Goal: Task Accomplishment & Management: Manage account settings

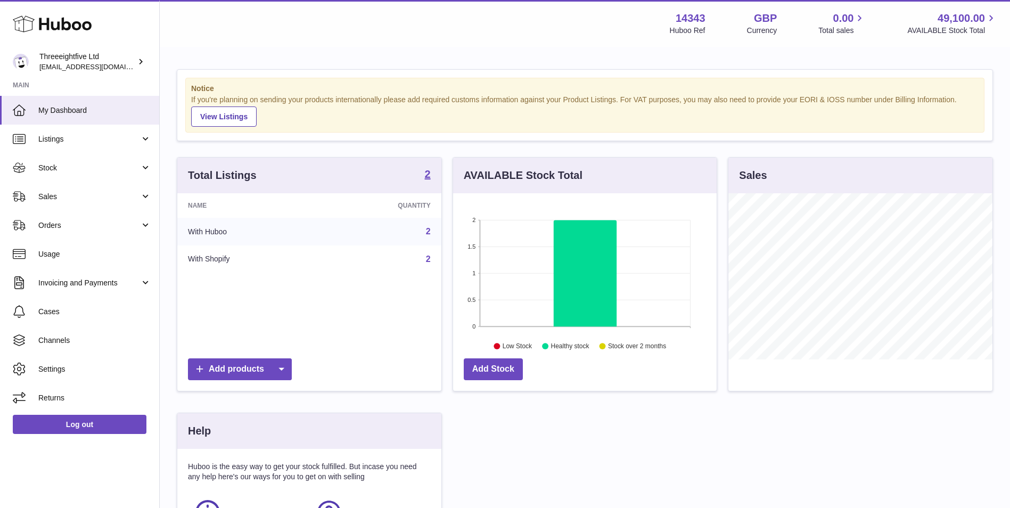
scroll to position [166, 264]
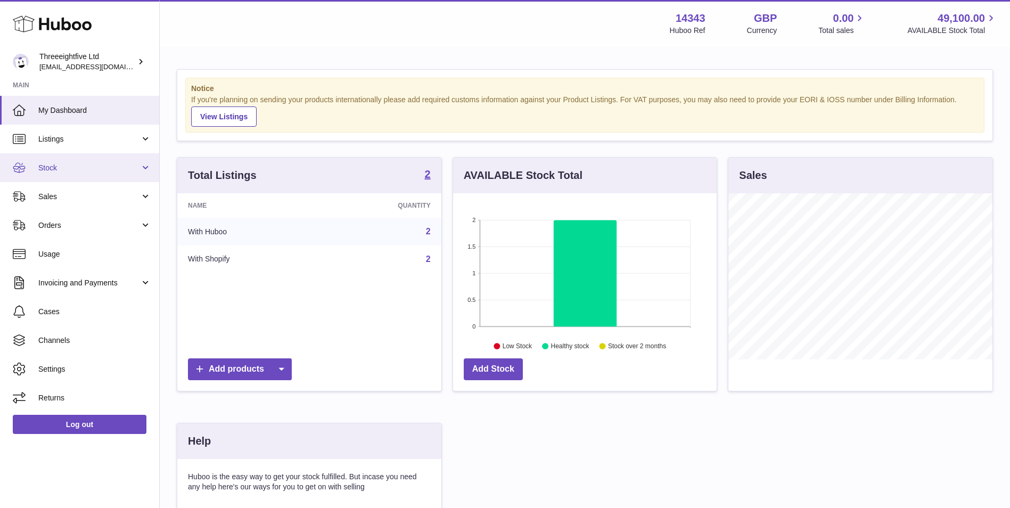
click at [106, 176] on link "Stock" at bounding box center [79, 167] width 159 height 29
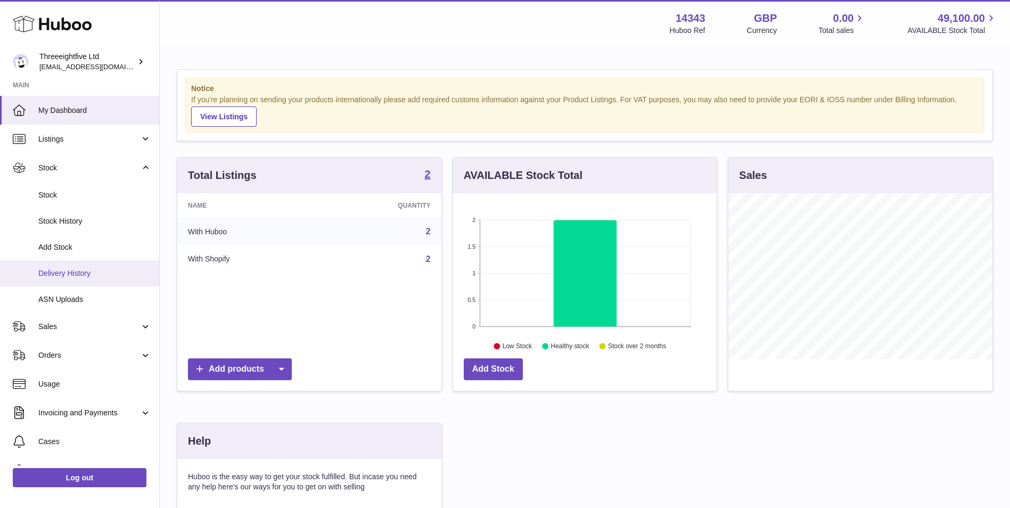
click at [95, 271] on span "Delivery History" at bounding box center [94, 273] width 113 height 10
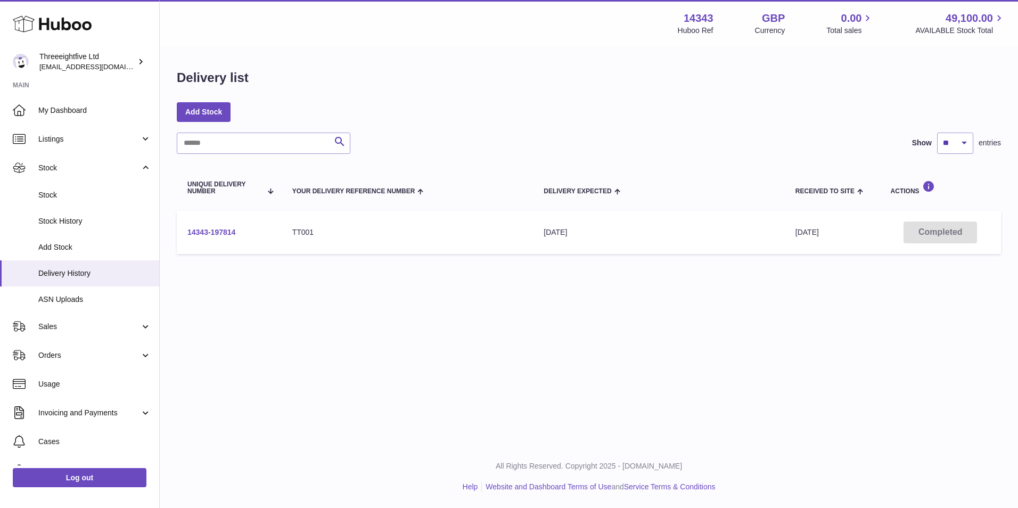
click at [204, 234] on link "14343-197814" at bounding box center [211, 232] width 48 height 9
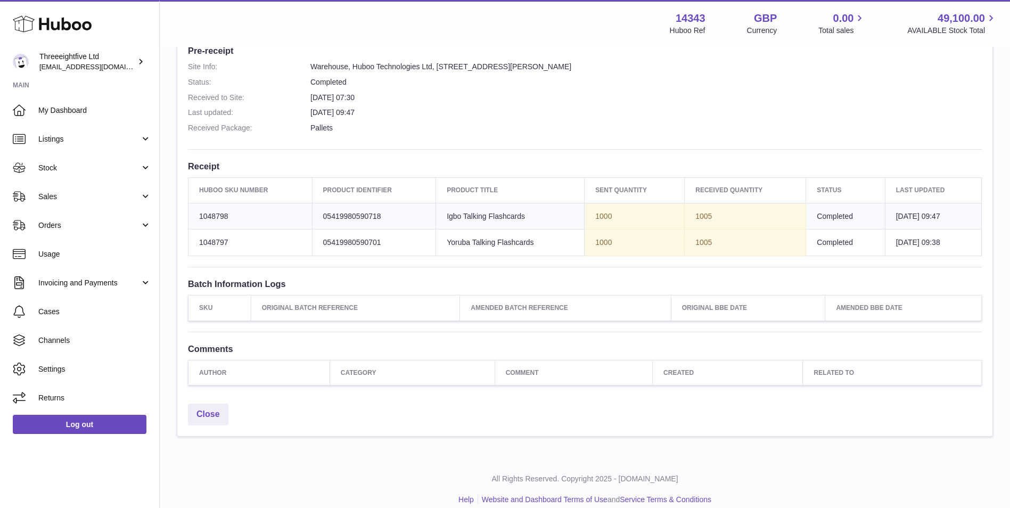
scroll to position [301, 0]
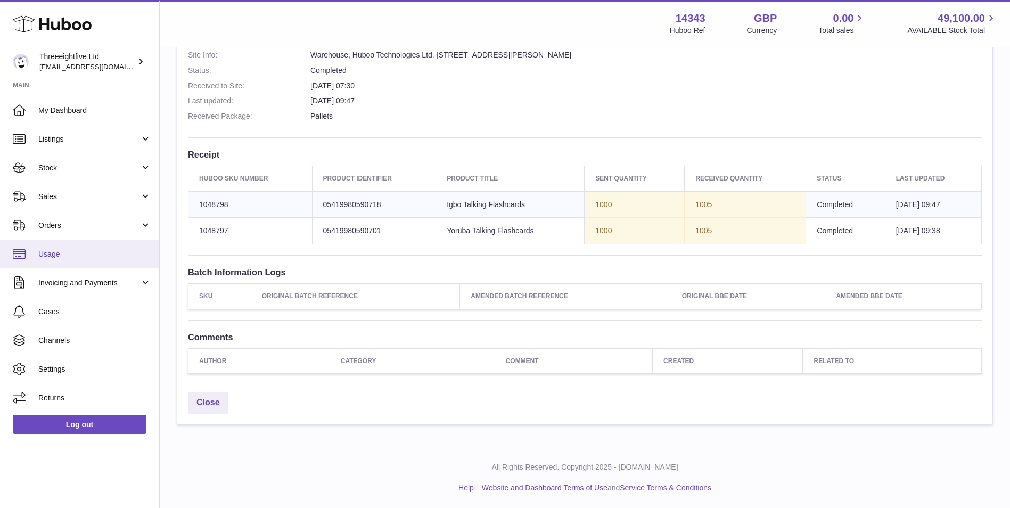
click at [93, 257] on span "Usage" at bounding box center [94, 254] width 113 height 10
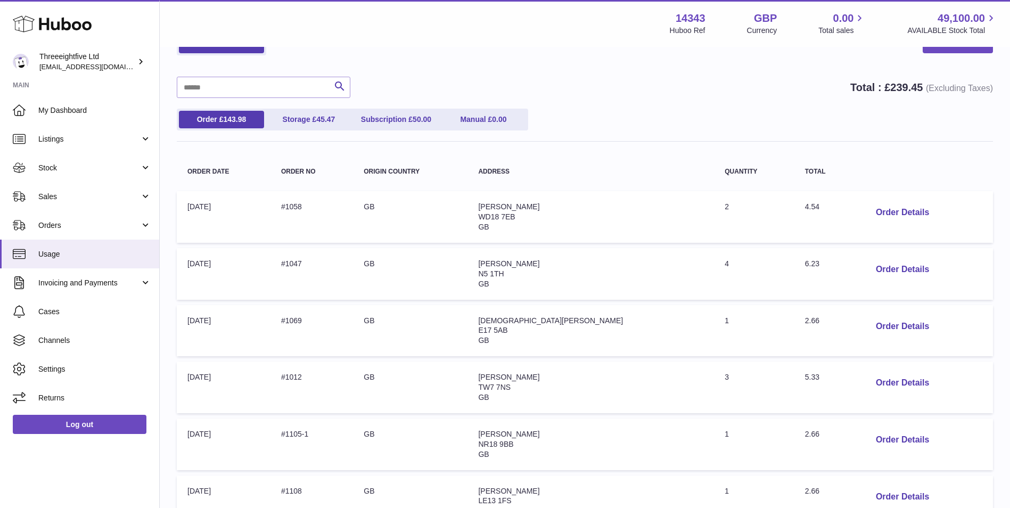
scroll to position [89, 0]
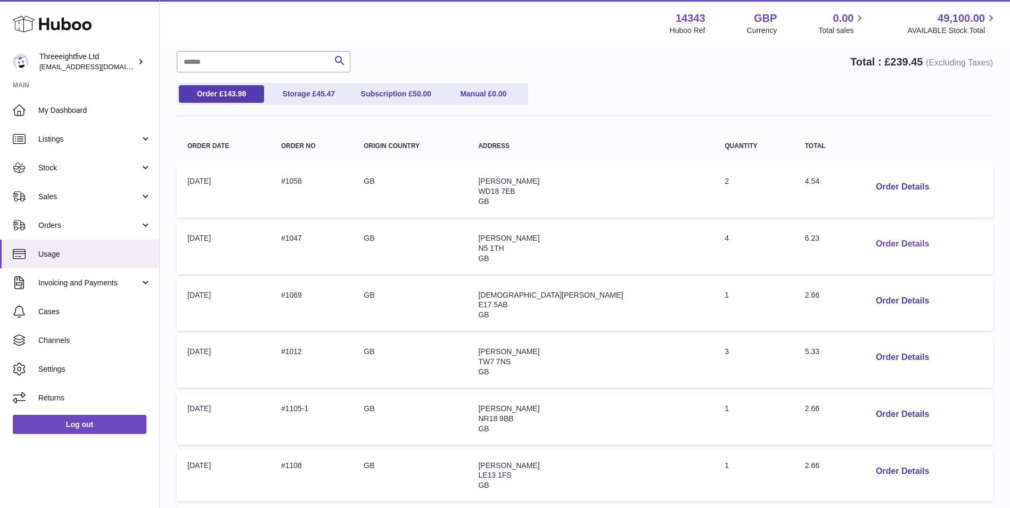
click at [881, 244] on button "Order Details" at bounding box center [902, 244] width 70 height 22
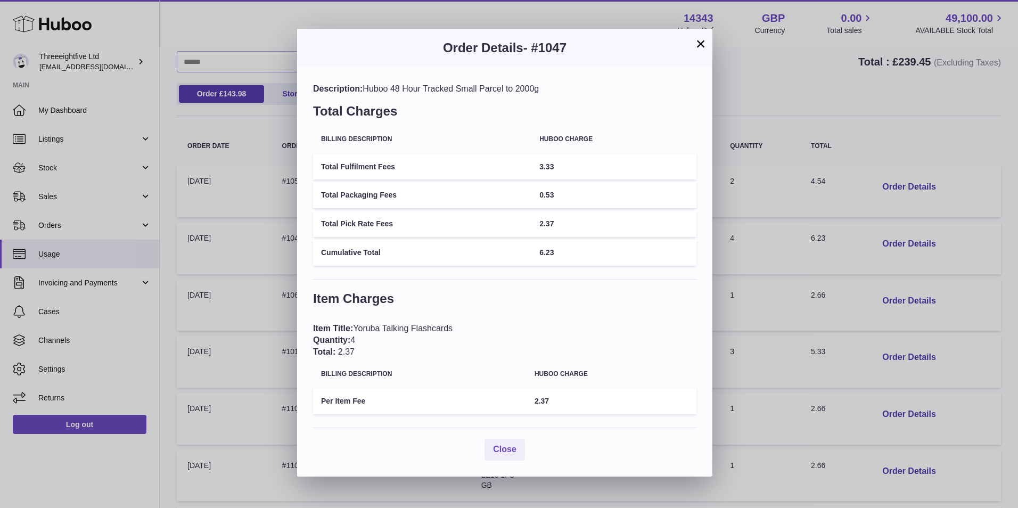
click at [699, 39] on button "×" at bounding box center [700, 43] width 13 height 13
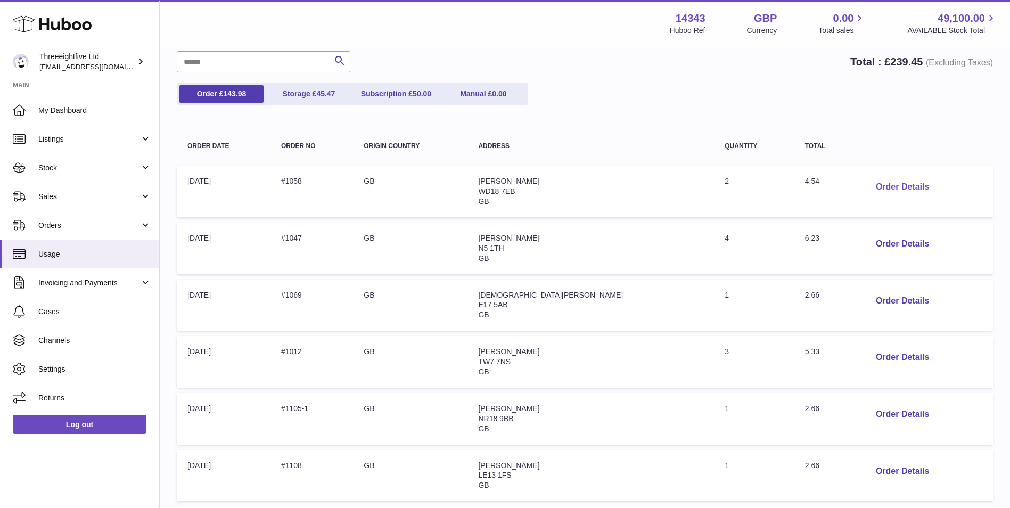
click at [874, 188] on button "Order Details" at bounding box center [902, 187] width 70 height 22
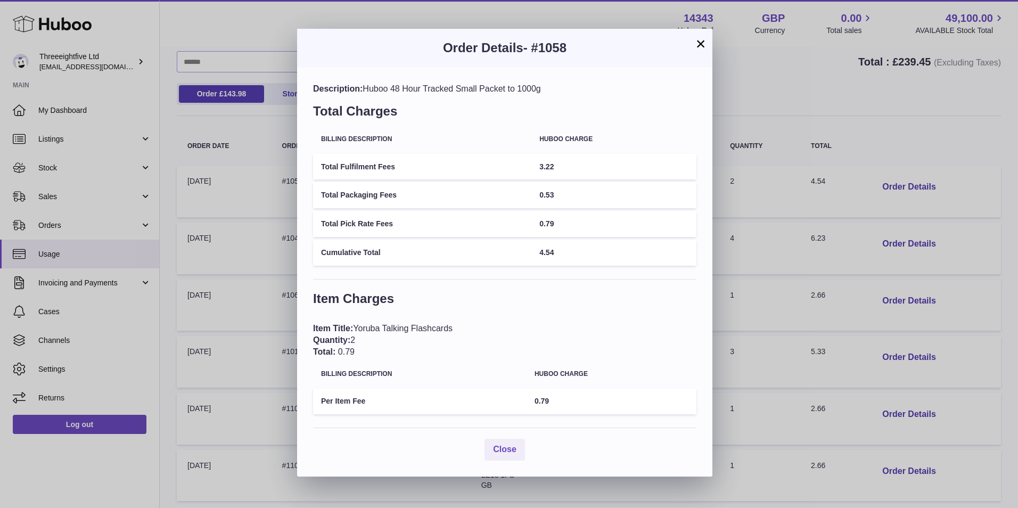
click at [695, 45] on button "×" at bounding box center [700, 43] width 13 height 13
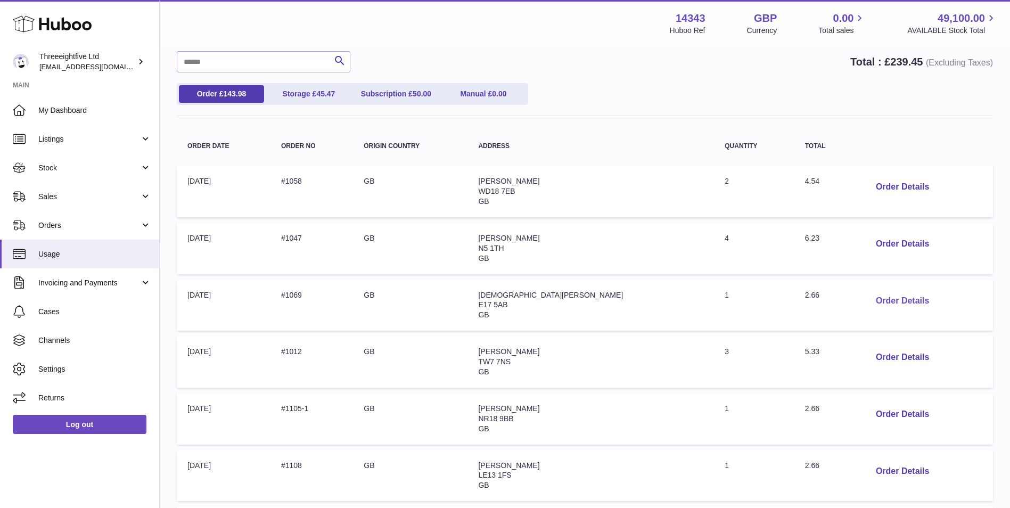
click at [899, 302] on button "Order Details" at bounding box center [902, 301] width 70 height 22
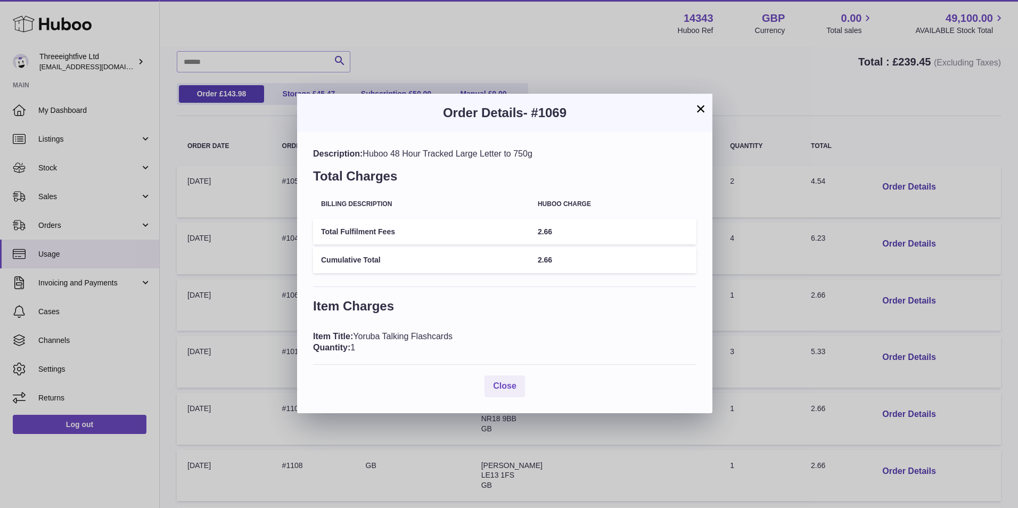
click at [700, 108] on button "×" at bounding box center [700, 108] width 13 height 13
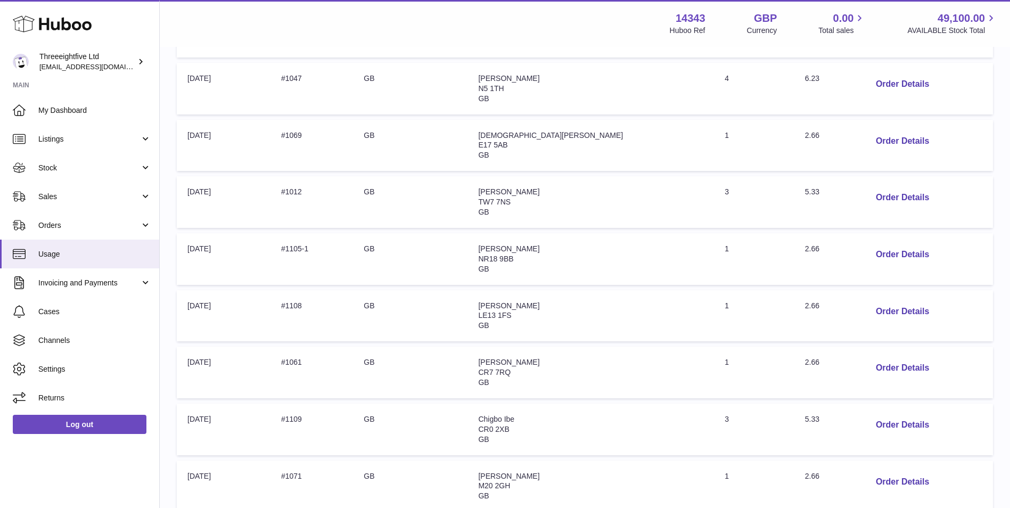
scroll to position [426, 0]
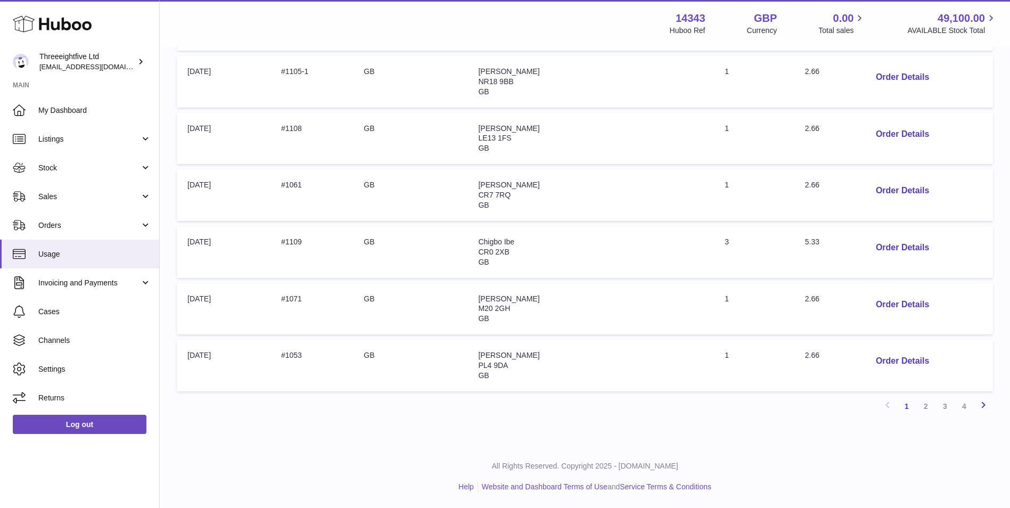
click at [982, 409] on icon at bounding box center [983, 404] width 13 height 13
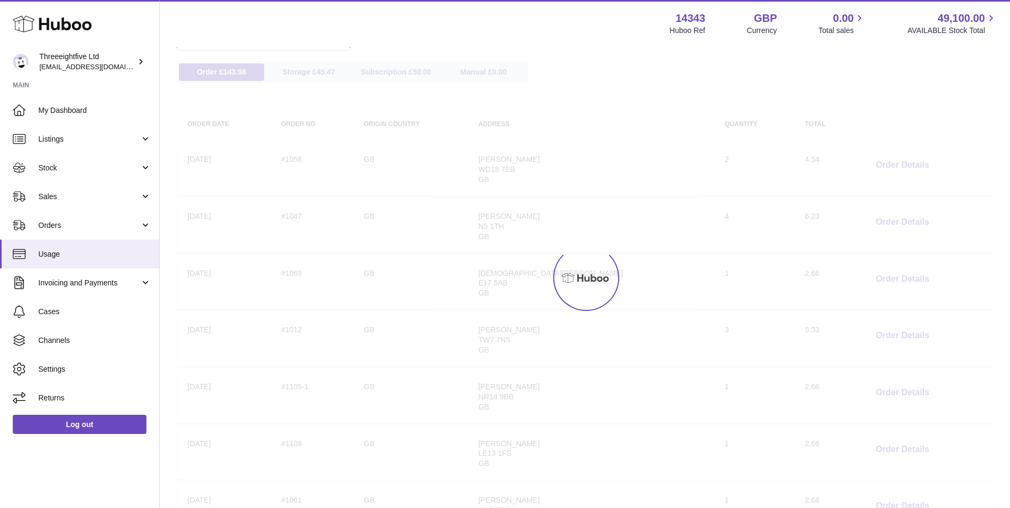
scroll to position [48, 0]
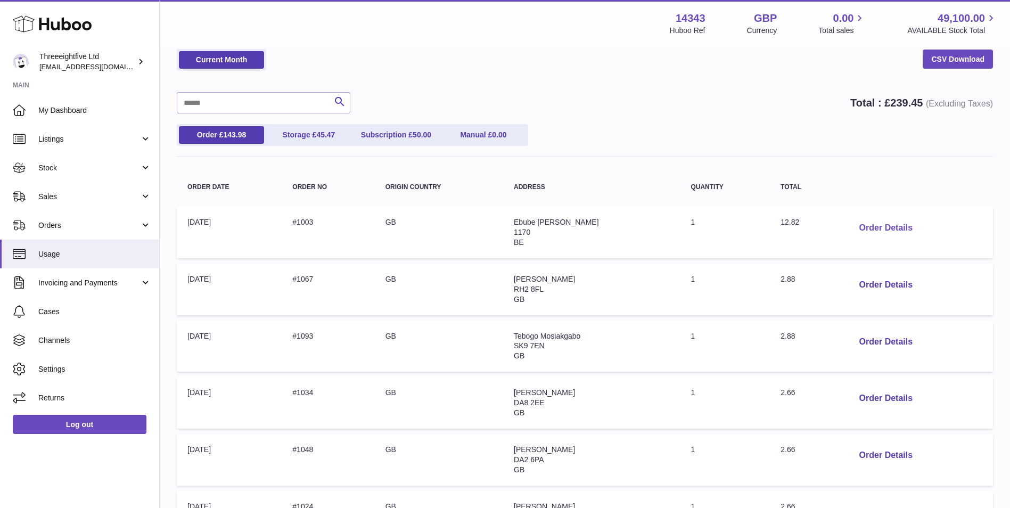
click at [898, 234] on button "Order Details" at bounding box center [886, 228] width 70 height 22
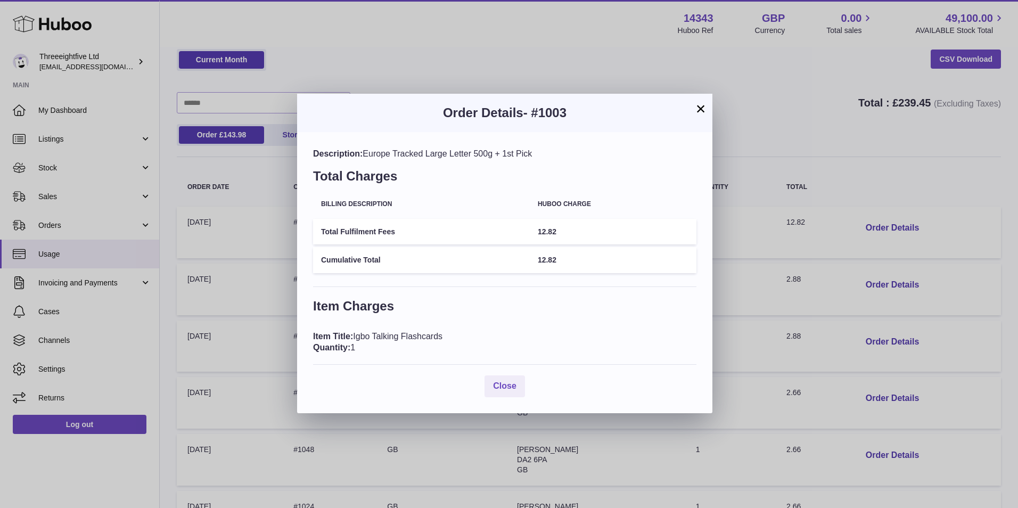
click at [702, 114] on button "×" at bounding box center [700, 108] width 13 height 13
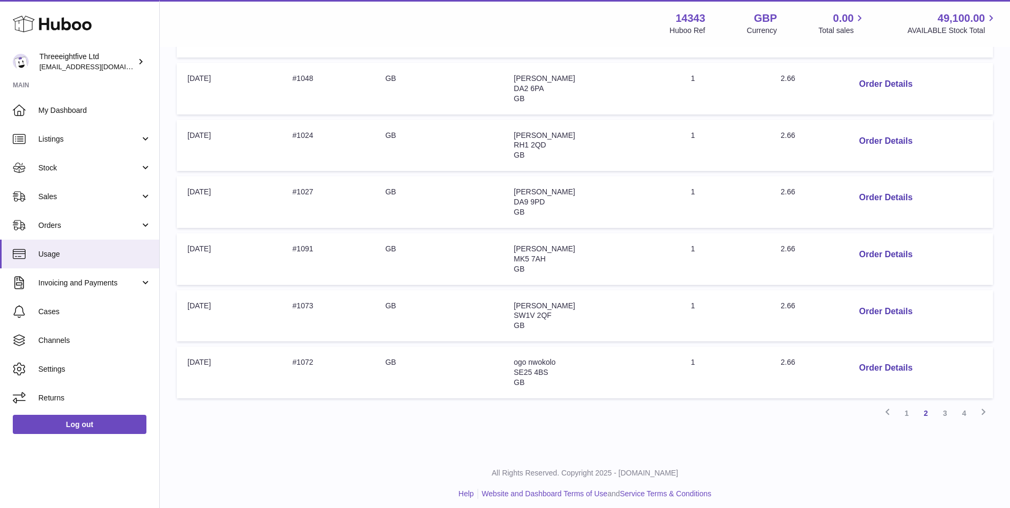
scroll to position [426, 0]
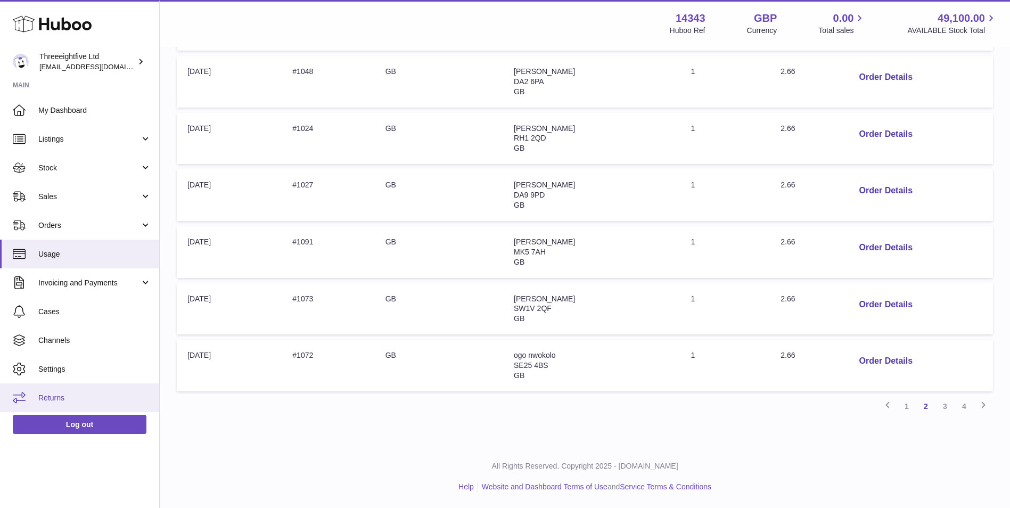
click at [85, 389] on link "Returns" at bounding box center [79, 397] width 159 height 29
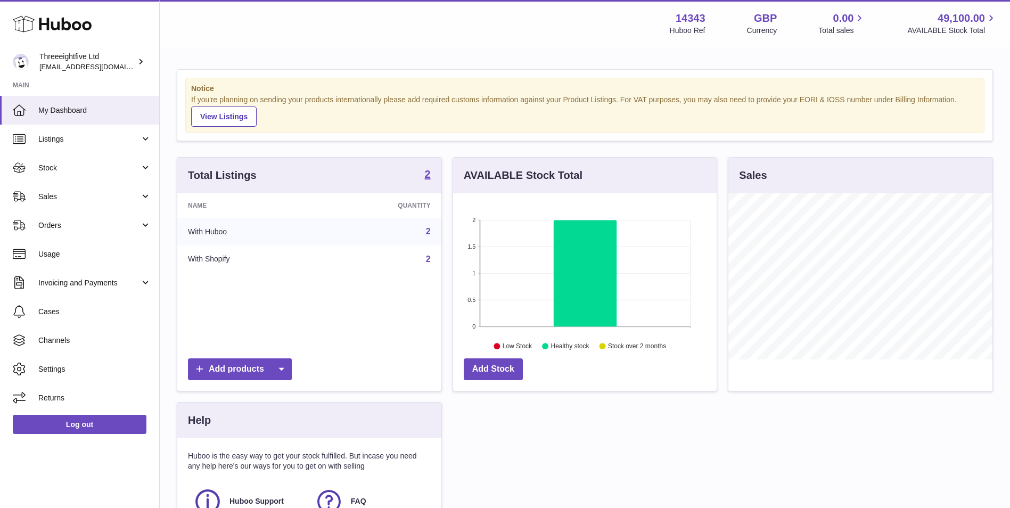
scroll to position [166, 264]
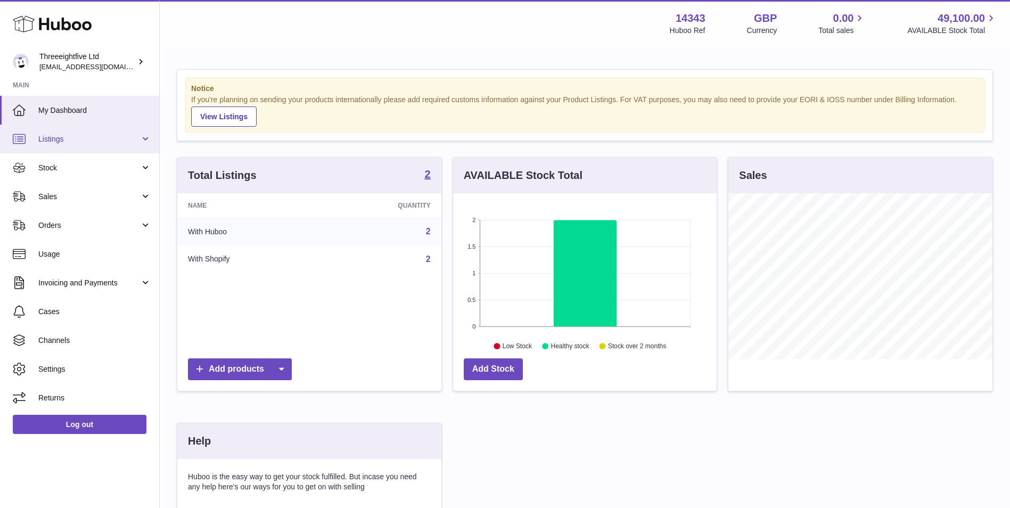
click at [68, 140] on span "Listings" at bounding box center [89, 139] width 102 height 10
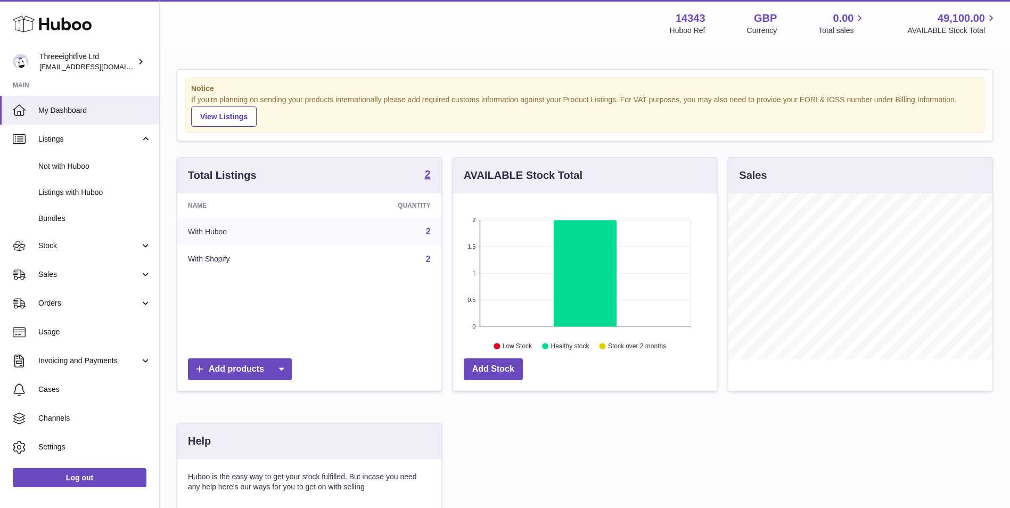
click at [438, 173] on div "Total Listings 2" at bounding box center [309, 176] width 264 height 36
click at [428, 172] on strong "2" at bounding box center [428, 174] width 6 height 11
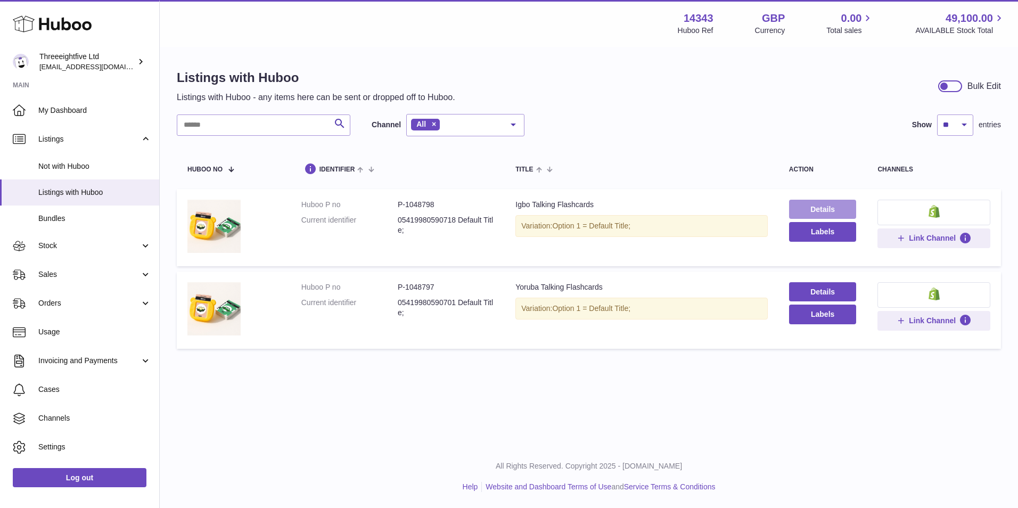
click at [806, 202] on link "Details" at bounding box center [823, 209] width 68 height 19
click at [69, 248] on span "Stock" at bounding box center [89, 246] width 102 height 10
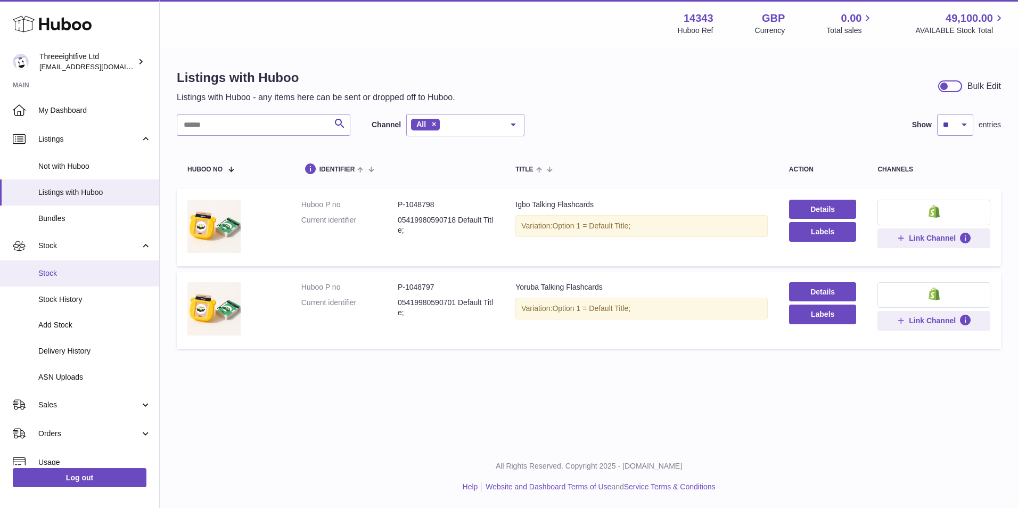
click at [71, 266] on link "Stock" at bounding box center [79, 273] width 159 height 26
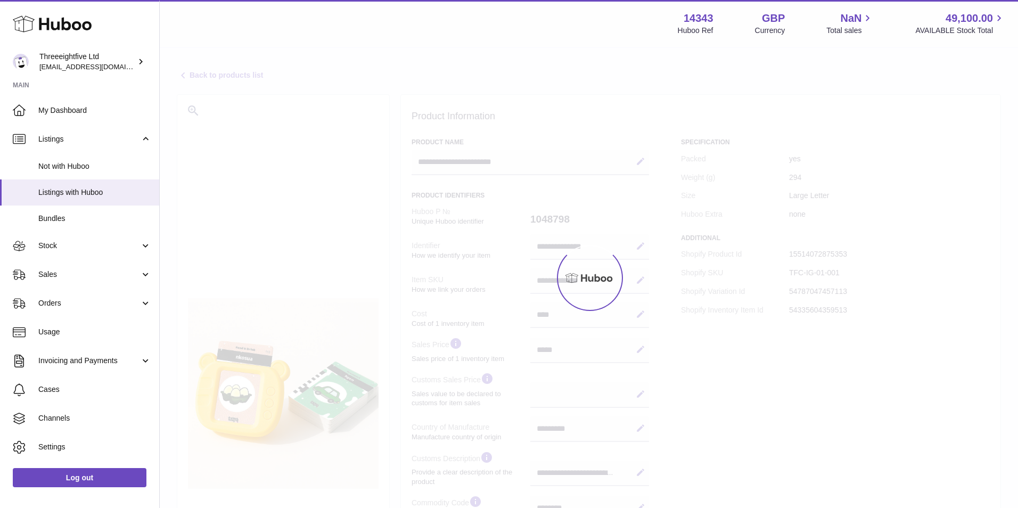
select select "**"
select select "****"
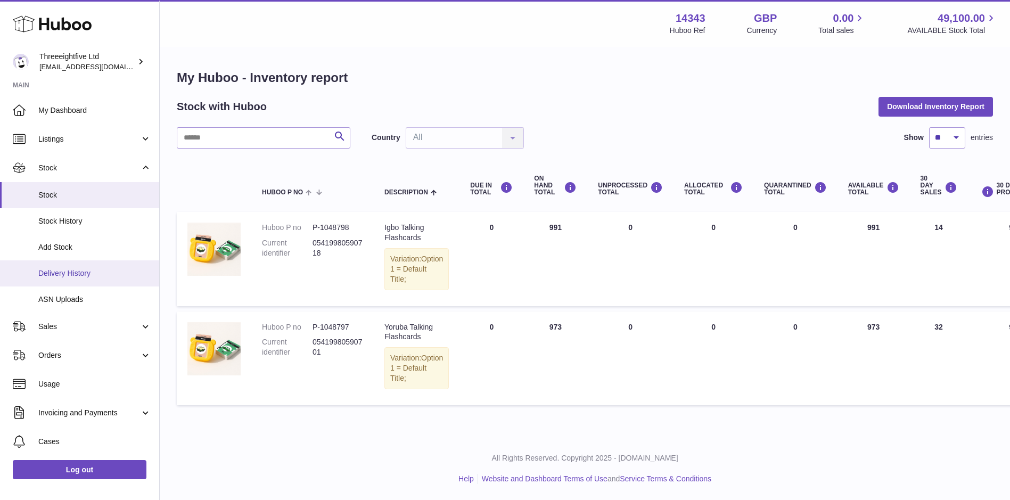
click at [109, 263] on link "Delivery History" at bounding box center [79, 273] width 159 height 26
